Goal: Task Accomplishment & Management: Complete application form

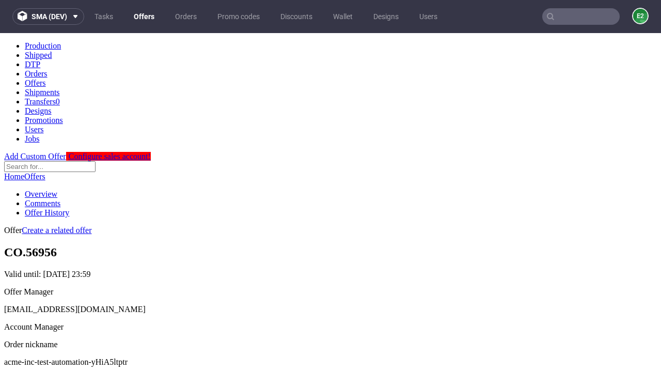
scroll to position [102, 0]
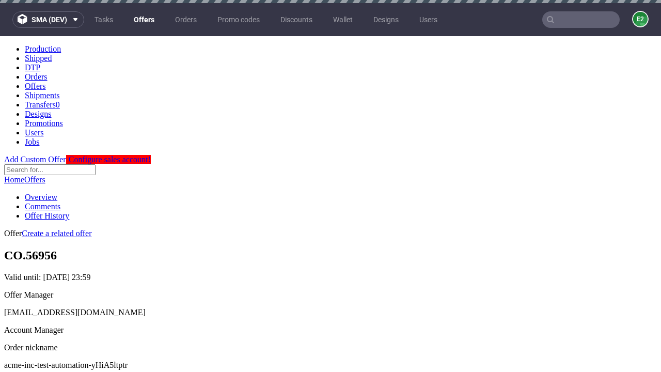
scroll to position [3, 0]
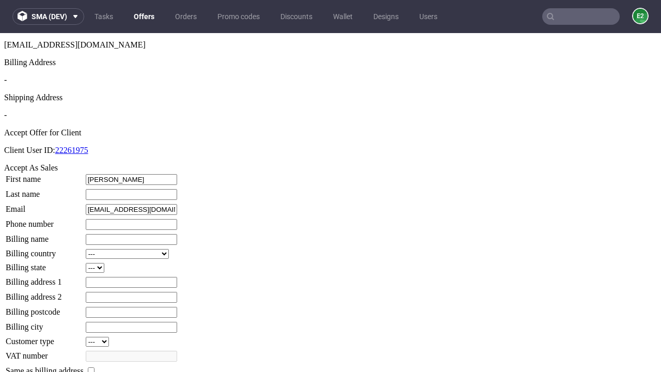
type input "Berniece"
type input "White"
type input "1509813888"
type input "Elijah73"
select select "13"
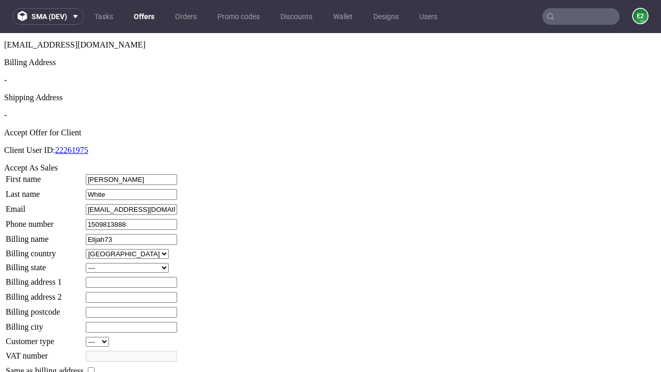
select select "132"
type input "Elijah73"
type input "525 Virginie Hill"
type input "CU3 4MP"
type input "Lower Brown"
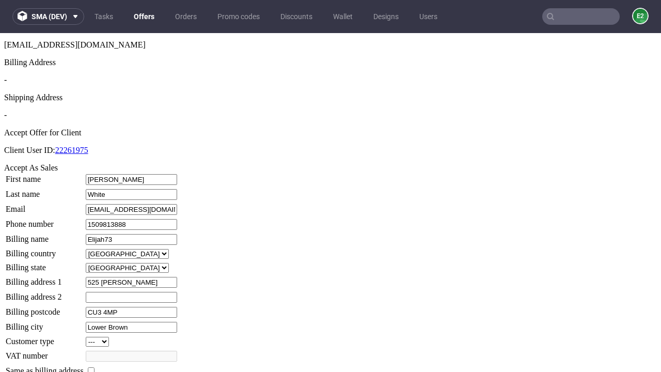
click at [95, 367] on input "checkbox" at bounding box center [91, 370] width 7 height 7
checkbox input "true"
type input "Elijah73"
select select "13"
type input "525 Virginie Hill"
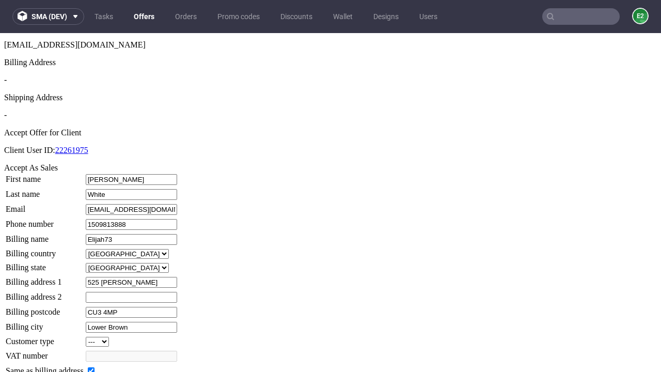
type input "CU3 4MP"
type input "Lower Brown"
select select "132"
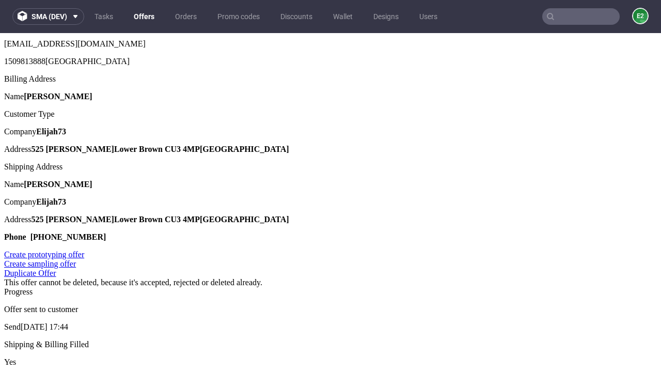
scroll to position [0, 0]
